Goal: Information Seeking & Learning: Learn about a topic

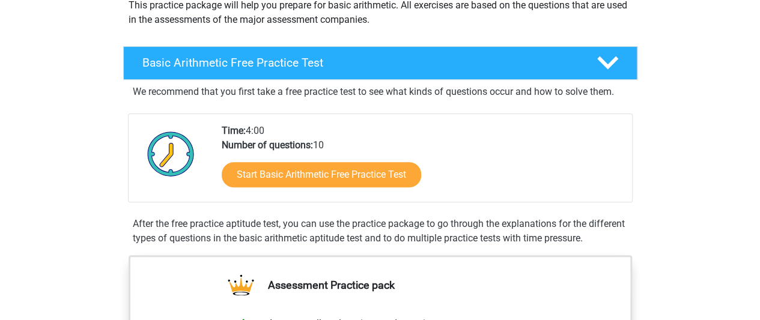
scroll to position [156, 0]
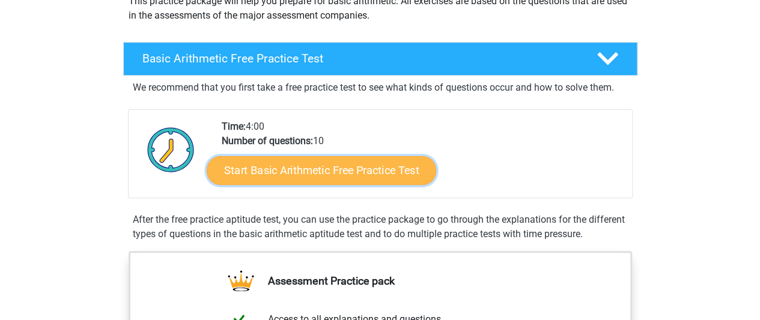
click at [290, 165] on link "Start Basic Arithmetic Free Practice Test" at bounding box center [322, 170] width 230 height 29
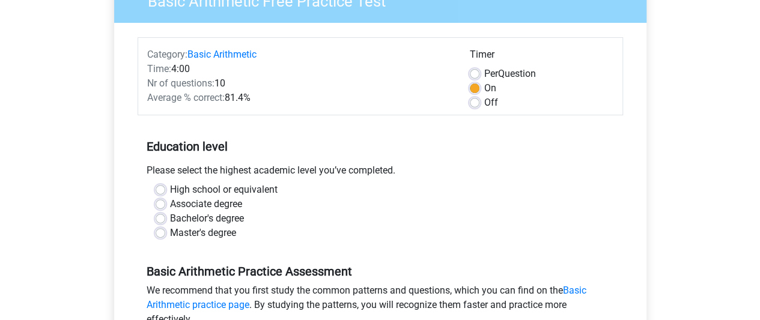
scroll to position [144, 0]
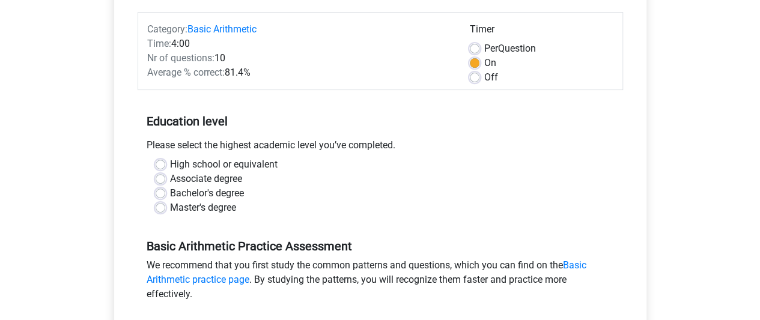
click at [170, 193] on label "Bachelor's degree" at bounding box center [207, 193] width 74 height 14
click at [163, 193] on input "Bachelor's degree" at bounding box center [161, 192] width 10 height 12
radio input "true"
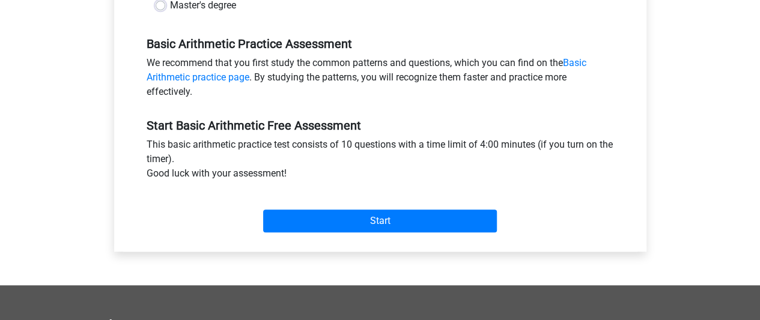
scroll to position [341, 0]
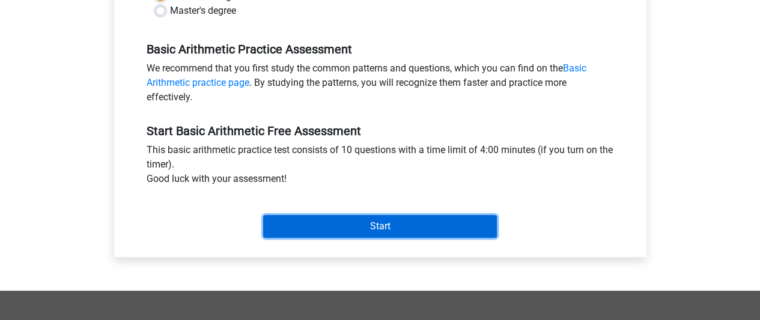
click at [407, 224] on input "Start" at bounding box center [380, 226] width 234 height 23
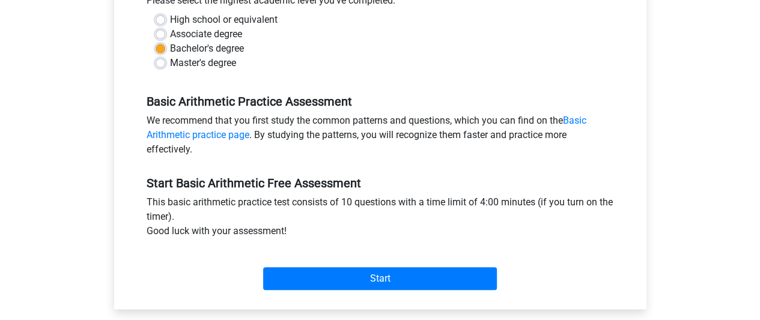
scroll to position [288, 0]
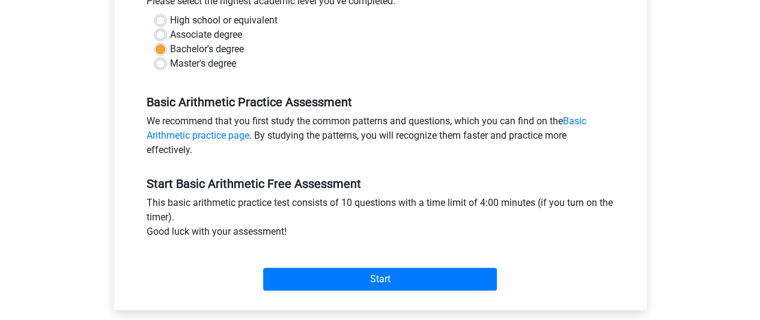
click at [170, 19] on label "High school or equivalent" at bounding box center [224, 20] width 108 height 14
click at [161, 19] on input "High school or equivalent" at bounding box center [161, 19] width 10 height 12
radio input "true"
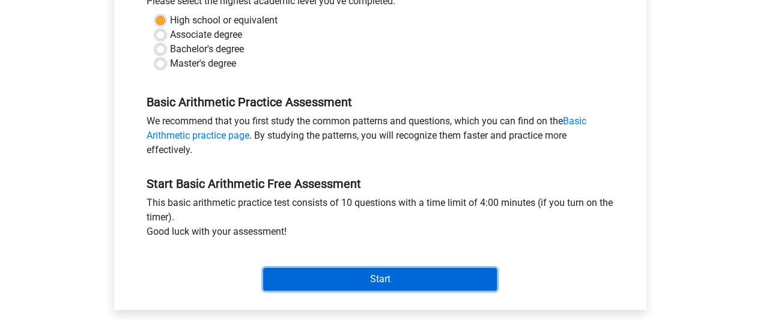
click at [324, 273] on input "Start" at bounding box center [380, 279] width 234 height 23
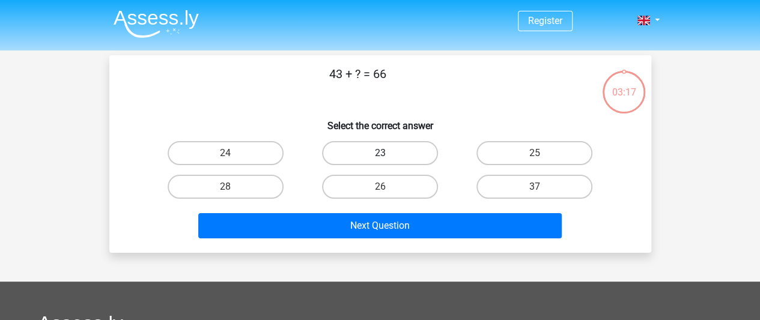
click at [379, 156] on label "23" at bounding box center [380, 153] width 116 height 24
click at [380, 156] on input "23" at bounding box center [384, 157] width 8 height 8
radio input "true"
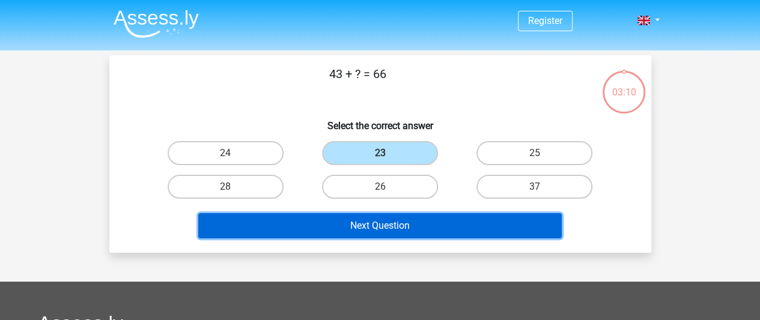
click at [380, 221] on button "Next Question" at bounding box center [380, 225] width 364 height 25
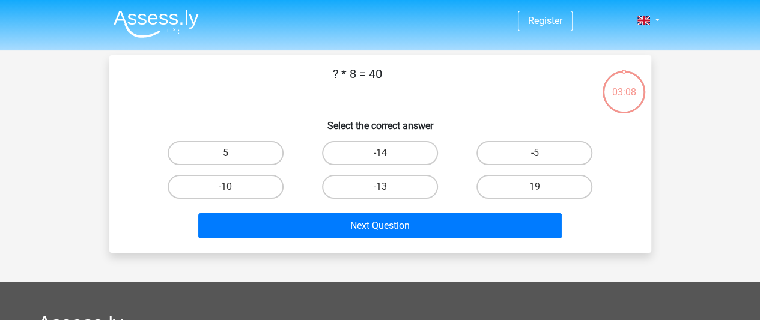
scroll to position [55, 0]
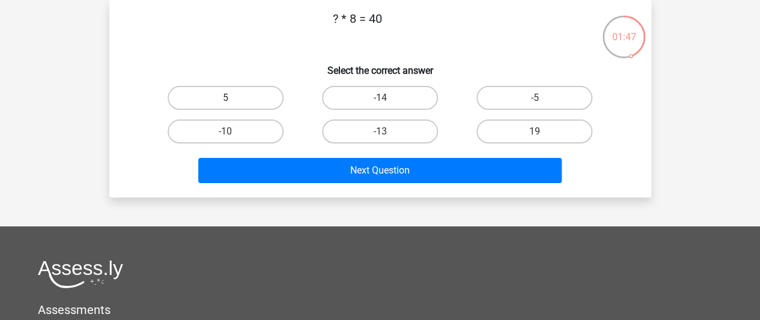
click at [243, 106] on label "5" at bounding box center [226, 98] width 116 height 24
click at [233, 106] on input "5" at bounding box center [229, 102] width 8 height 8
radio input "true"
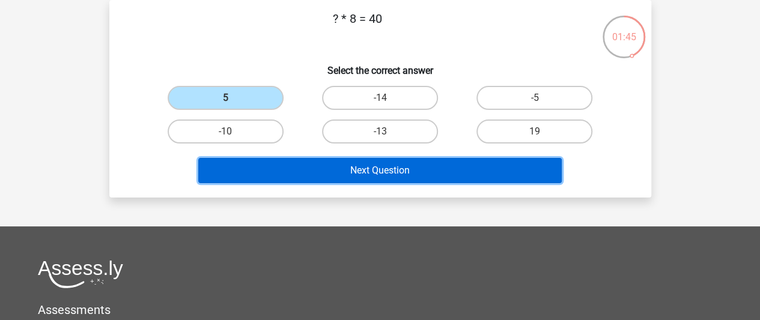
click at [358, 163] on button "Next Question" at bounding box center [380, 170] width 364 height 25
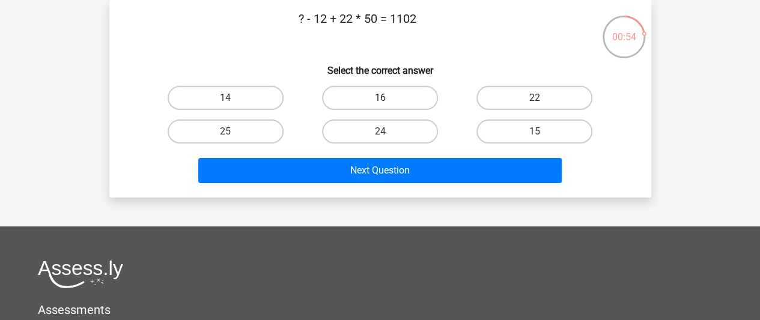
click at [367, 91] on label "16" at bounding box center [380, 98] width 116 height 24
click at [380, 98] on input "16" at bounding box center [384, 102] width 8 height 8
radio input "true"
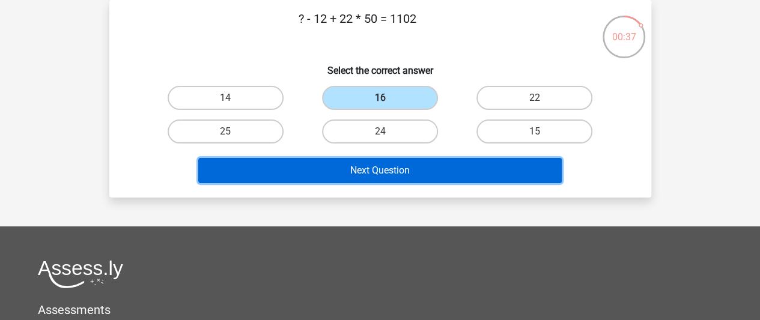
click at [353, 171] on button "Next Question" at bounding box center [380, 170] width 364 height 25
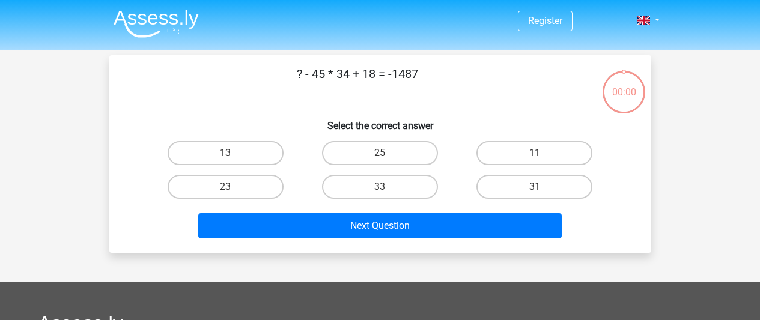
scroll to position [55, 0]
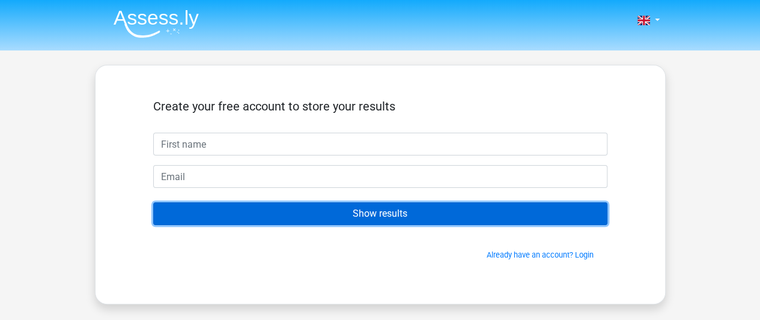
click at [385, 208] on input "Show results" at bounding box center [380, 214] width 454 height 23
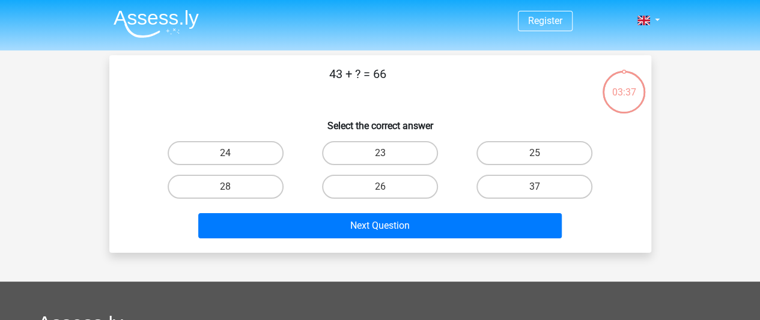
click at [373, 141] on div "23" at bounding box center [380, 153] width 154 height 34
click at [376, 158] on label "23" at bounding box center [380, 153] width 116 height 24
click at [380, 158] on input "23" at bounding box center [384, 157] width 8 height 8
radio input "true"
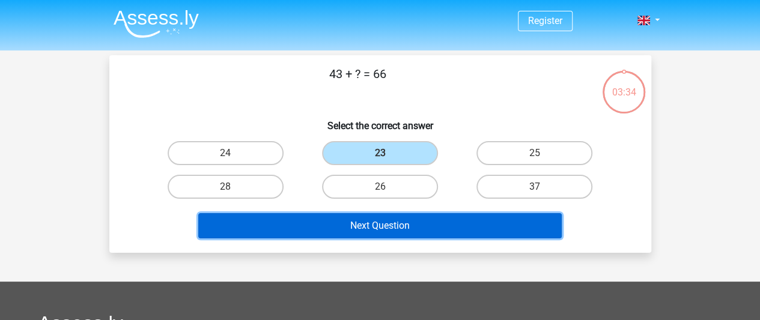
click at [351, 227] on button "Next Question" at bounding box center [380, 225] width 364 height 25
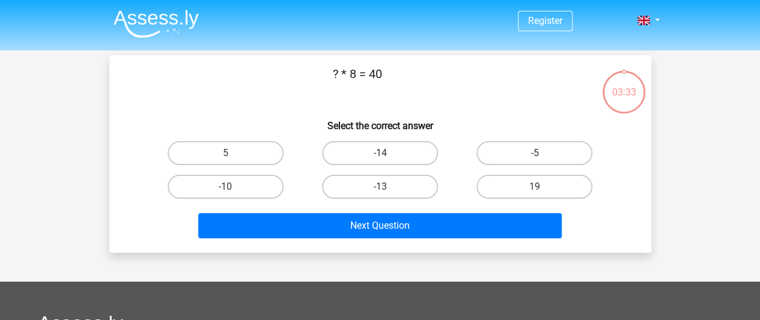
scroll to position [55, 0]
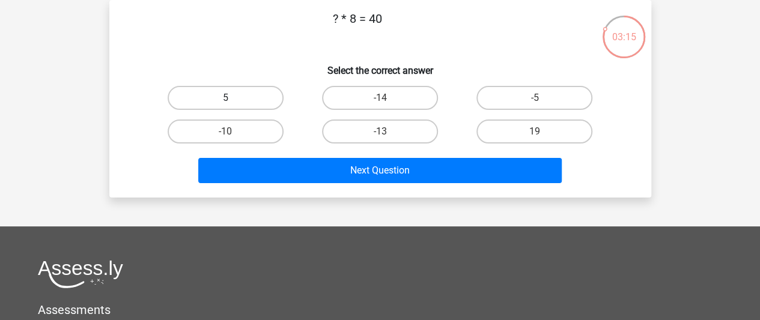
click at [231, 96] on label "5" at bounding box center [226, 98] width 116 height 24
click at [231, 98] on input "5" at bounding box center [229, 102] width 8 height 8
radio input "true"
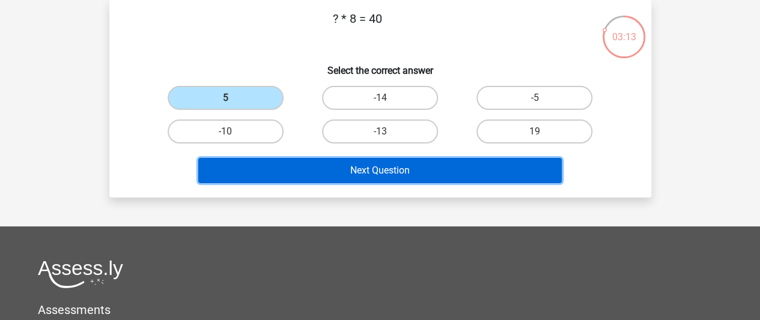
click at [335, 171] on button "Next Question" at bounding box center [380, 170] width 364 height 25
